Goal: Information Seeking & Learning: Learn about a topic

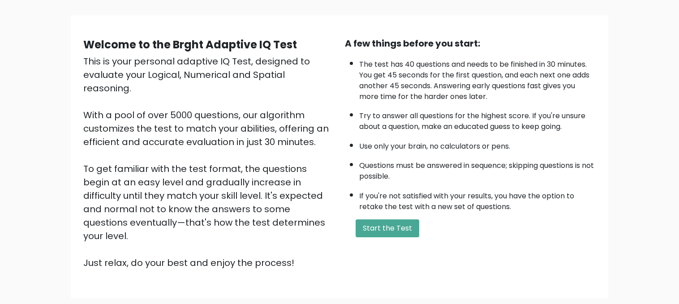
scroll to position [59, 0]
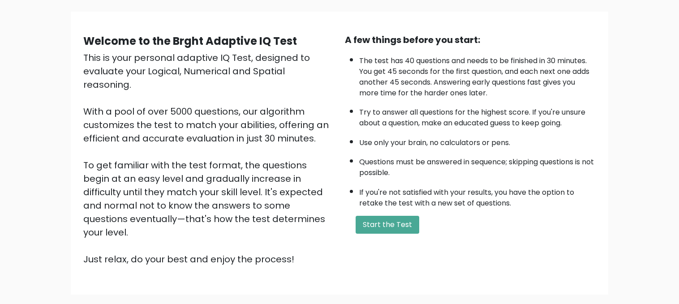
click at [390, 219] on button "Start the Test" at bounding box center [387, 225] width 64 height 18
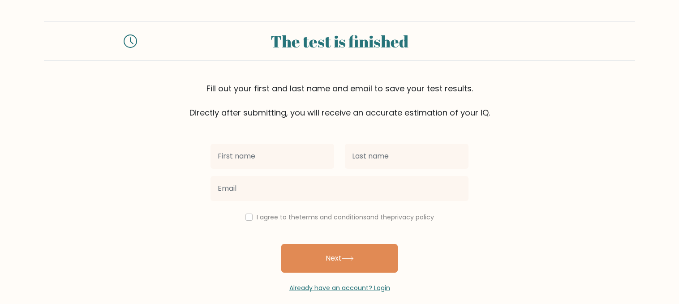
click at [290, 162] on input "text" at bounding box center [272, 156] width 124 height 25
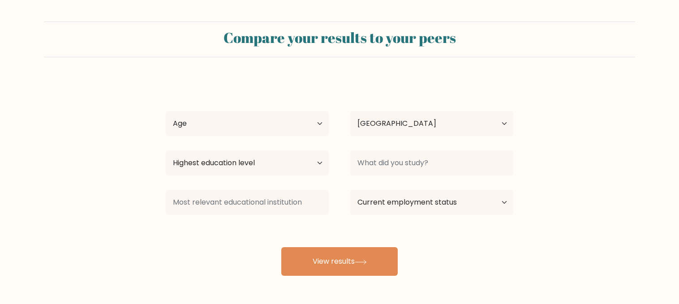
select select "US"
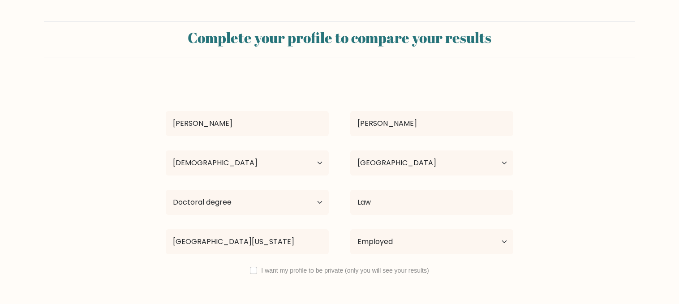
select select "35_44"
select select "US"
select select "doctoral_degree"
select select "employed"
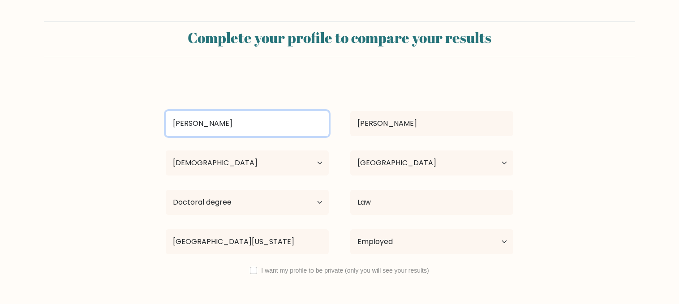
drag, startPoint x: 239, startPoint y: 130, endPoint x: 152, endPoint y: 136, distance: 88.0
click at [152, 136] on form "Complete your profile to compare your results Harry Dixon Age Under 18 years ol…" at bounding box center [339, 177] width 679 height 312
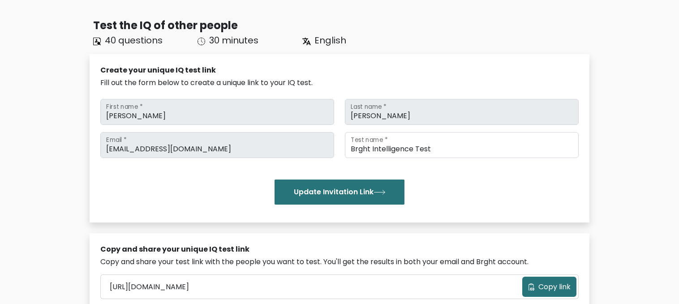
scroll to position [50, 0]
